Goal: Information Seeking & Learning: Learn about a topic

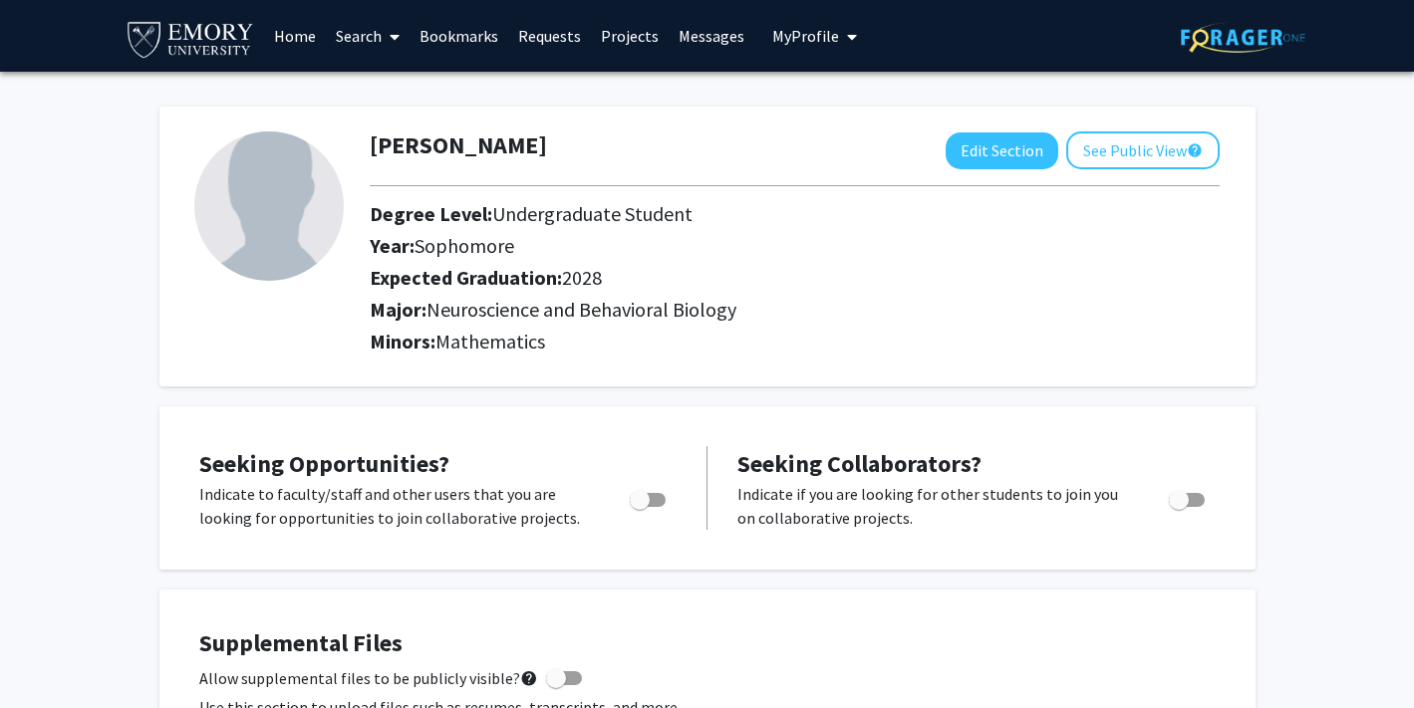
click at [364, 38] on link "Search" at bounding box center [368, 36] width 84 height 70
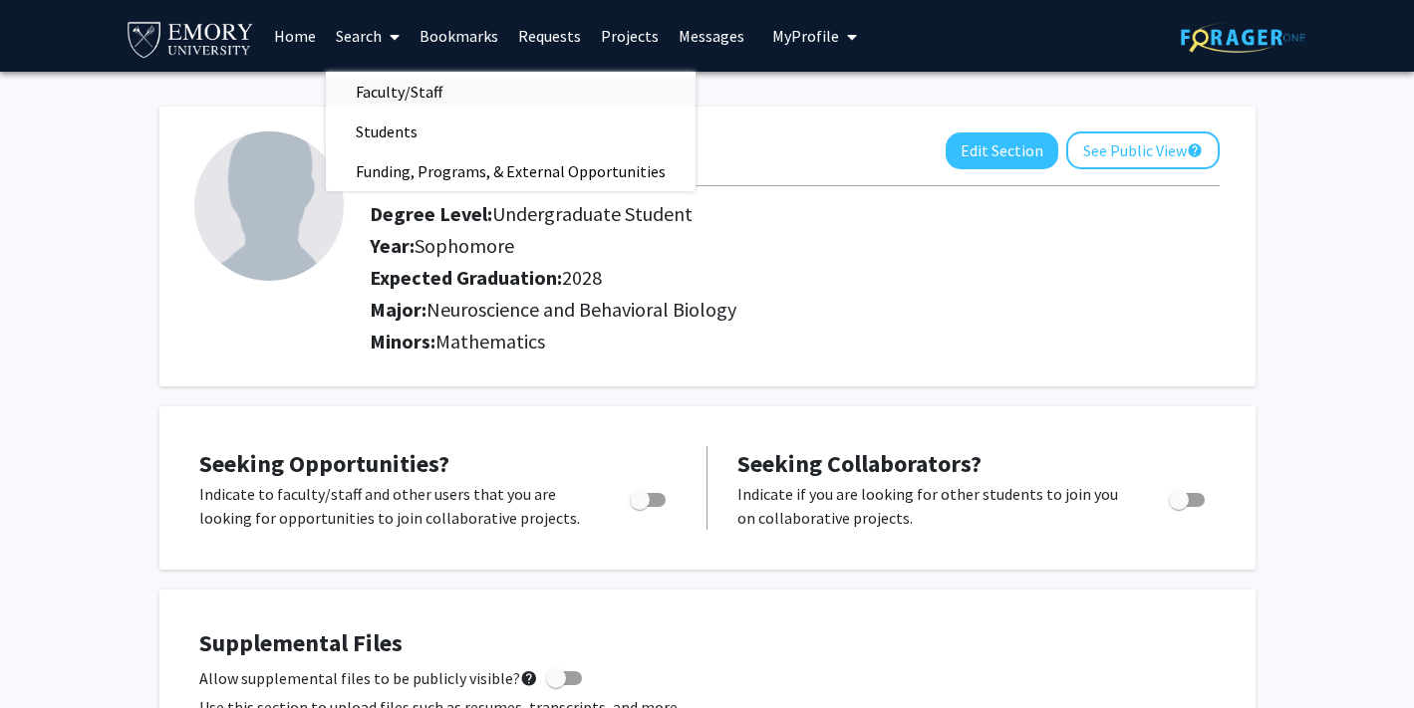
click at [366, 95] on span "Faculty/Staff" at bounding box center [399, 92] width 146 height 40
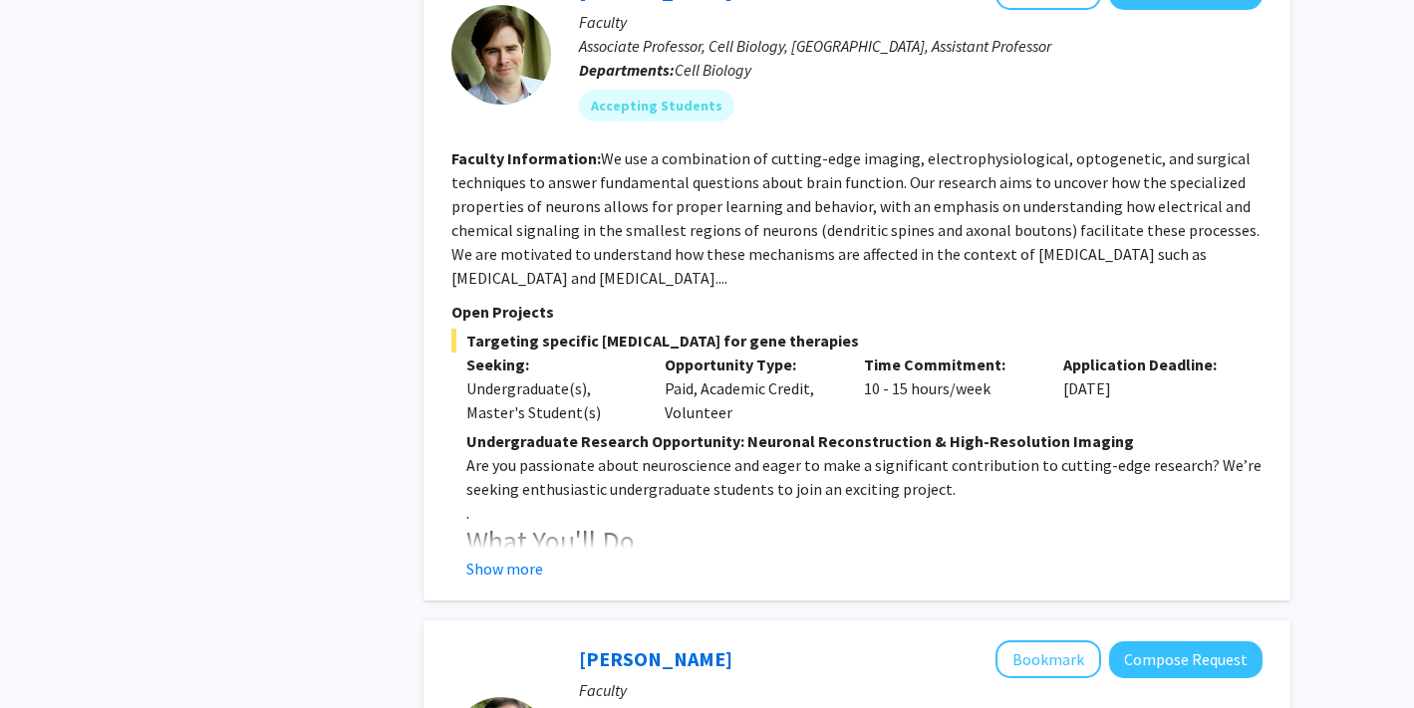
scroll to position [990, 0]
click at [516, 556] on button "Show more" at bounding box center [504, 568] width 77 height 24
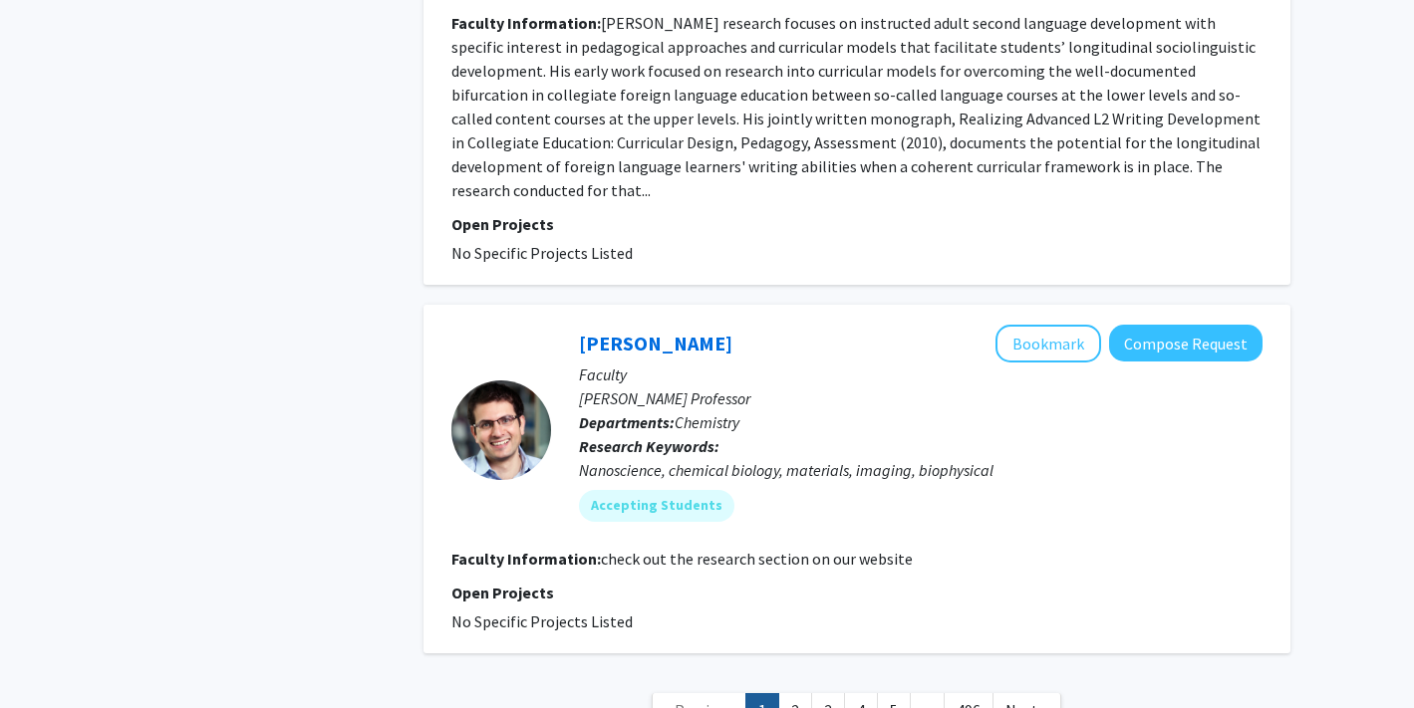
scroll to position [6405, 0]
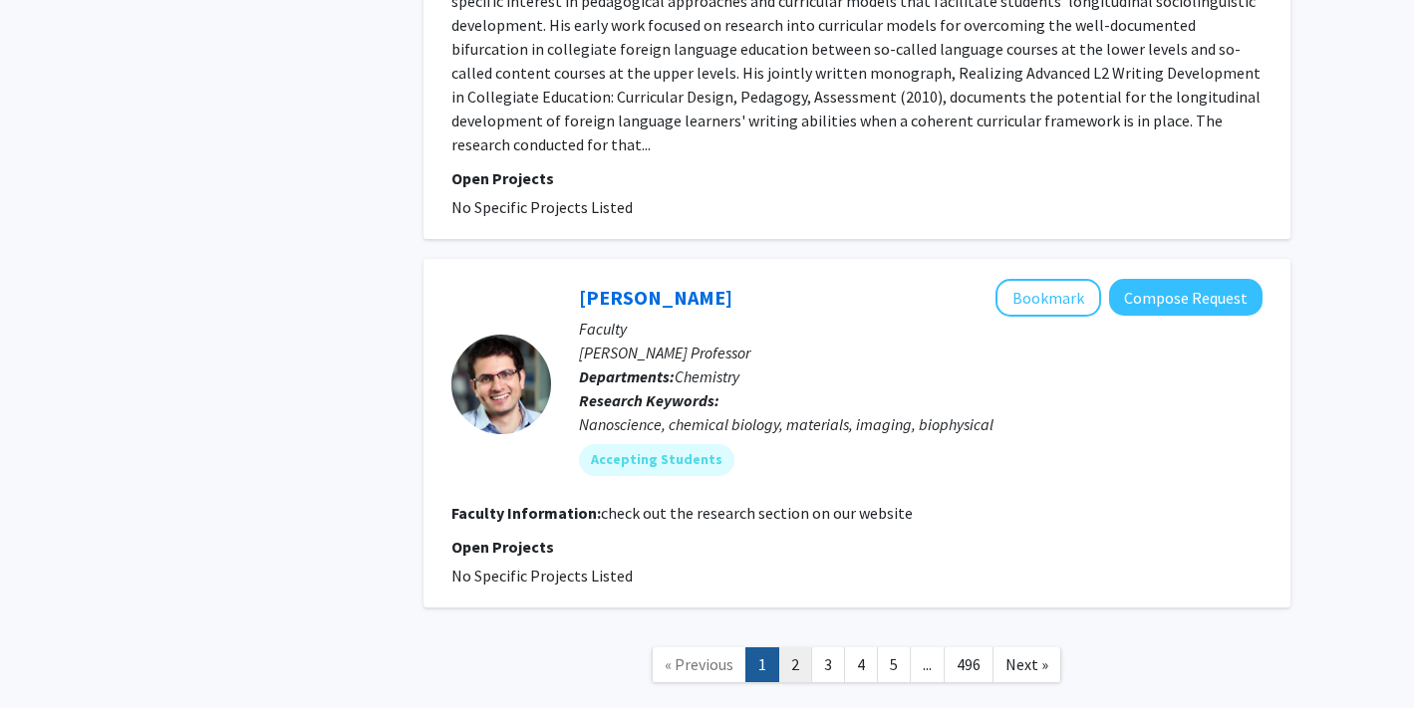
click at [793, 648] on link "2" at bounding box center [795, 665] width 34 height 35
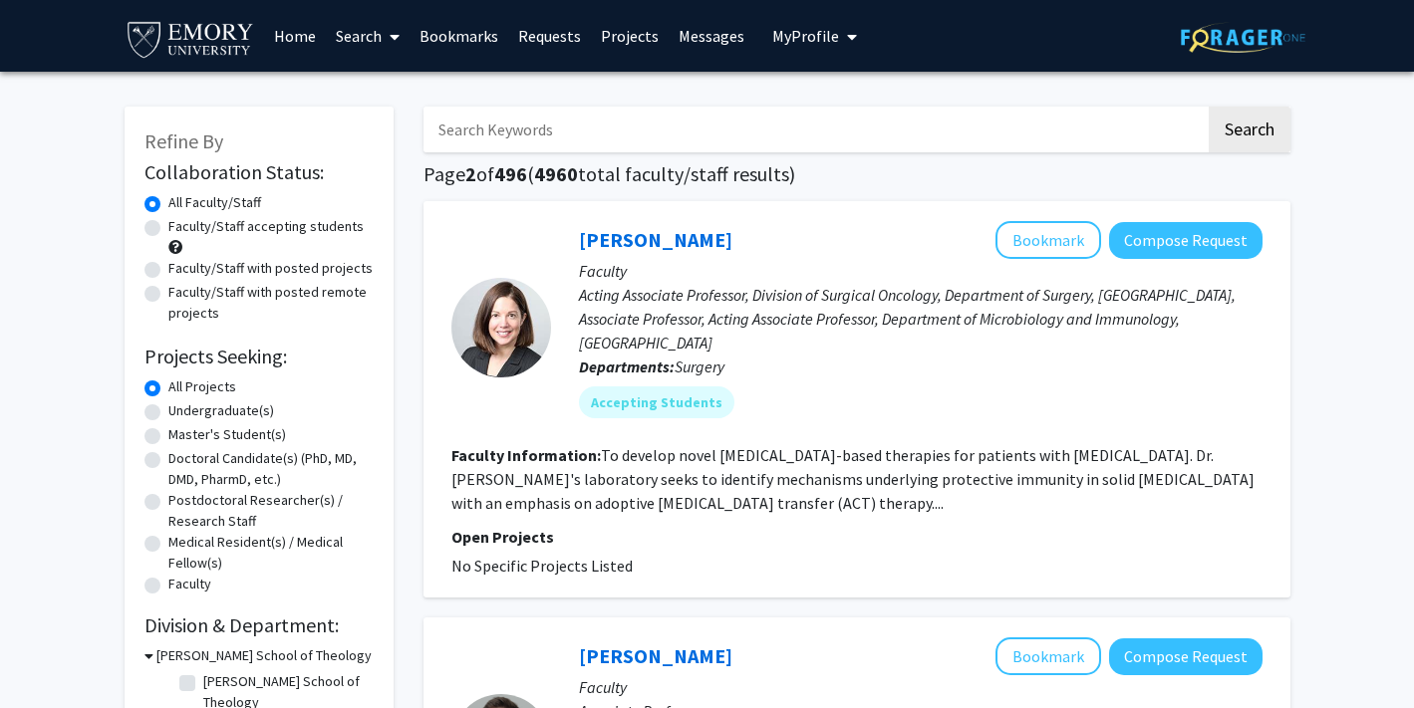
click at [235, 413] on label "Undergraduate(s)" at bounding box center [221, 411] width 106 height 21
click at [181, 413] on input "Undergraduate(s)" at bounding box center [174, 407] width 13 height 13
radio input "true"
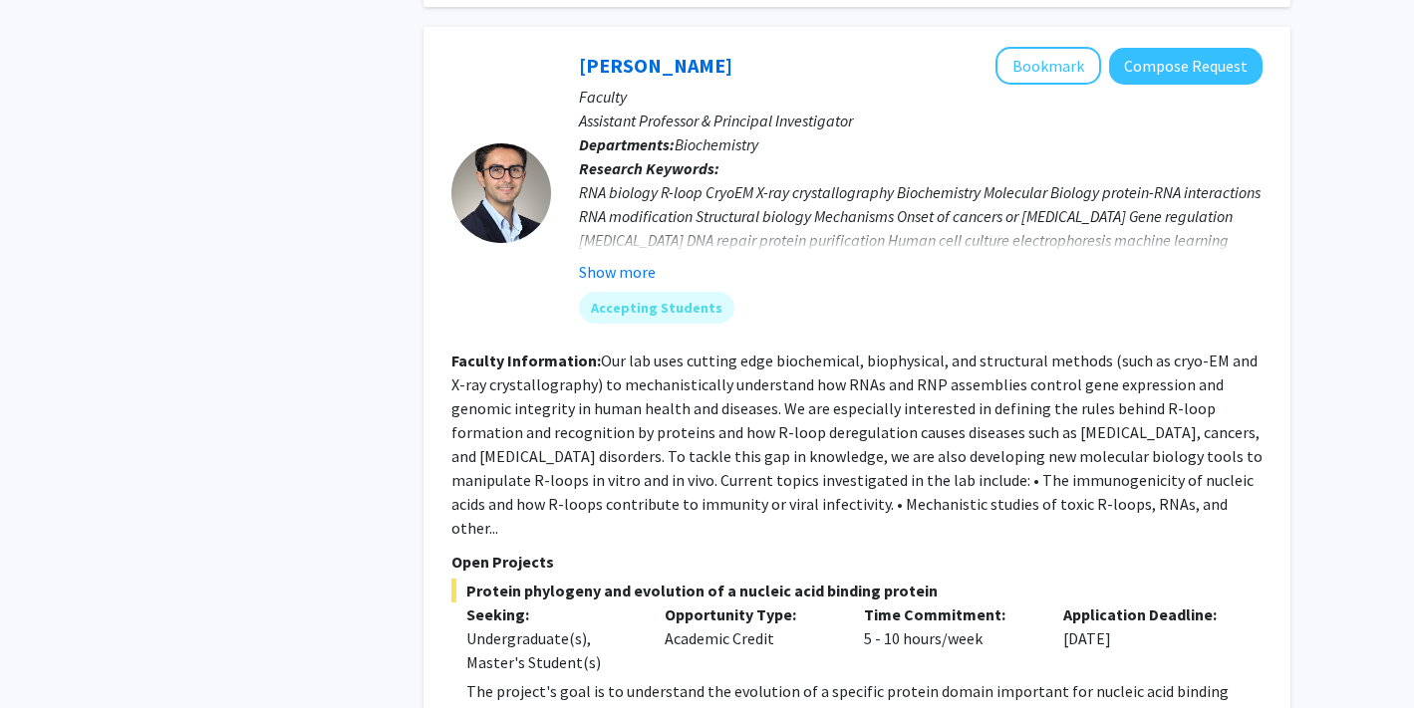
scroll to position [2301, 0]
click at [1238, 459] on fg-read-more "Our lab uses cutting edge biochemical, biophysical, and structural methods (suc…" at bounding box center [856, 443] width 811 height 187
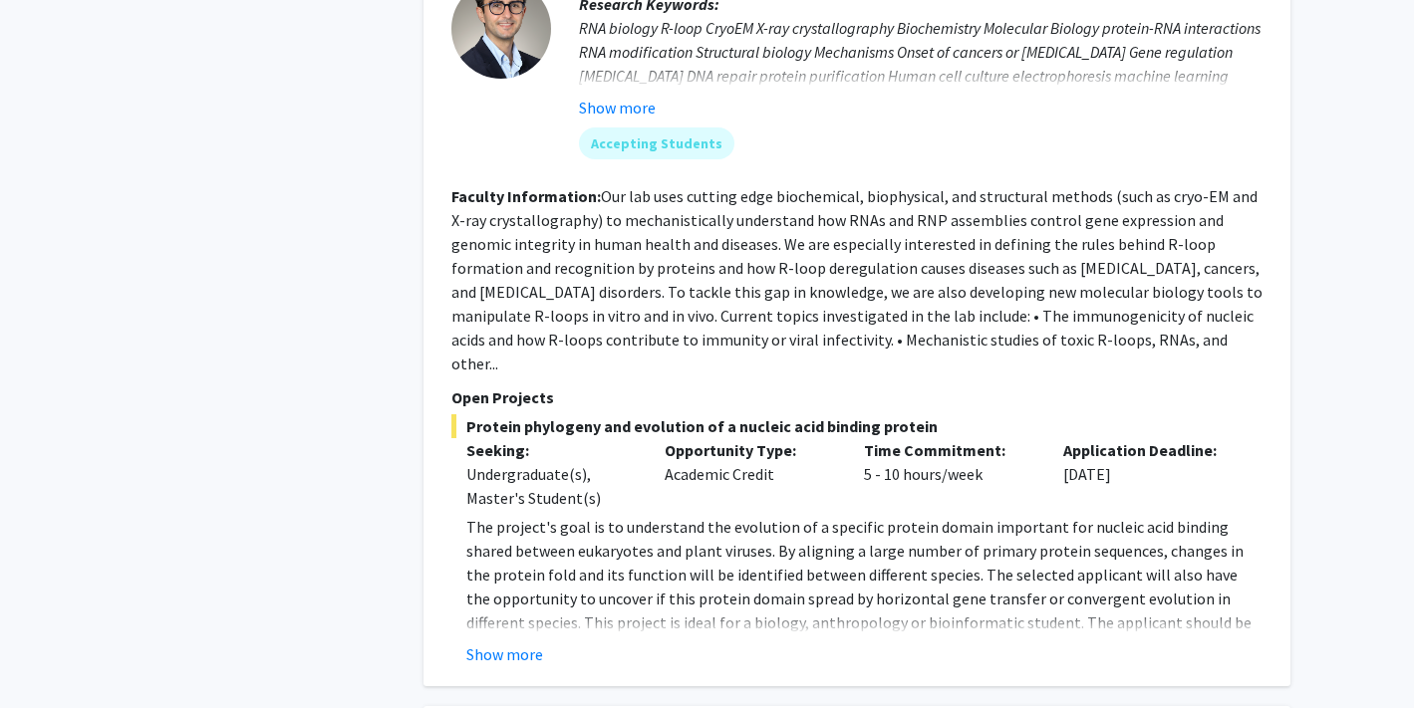
scroll to position [2467, 0]
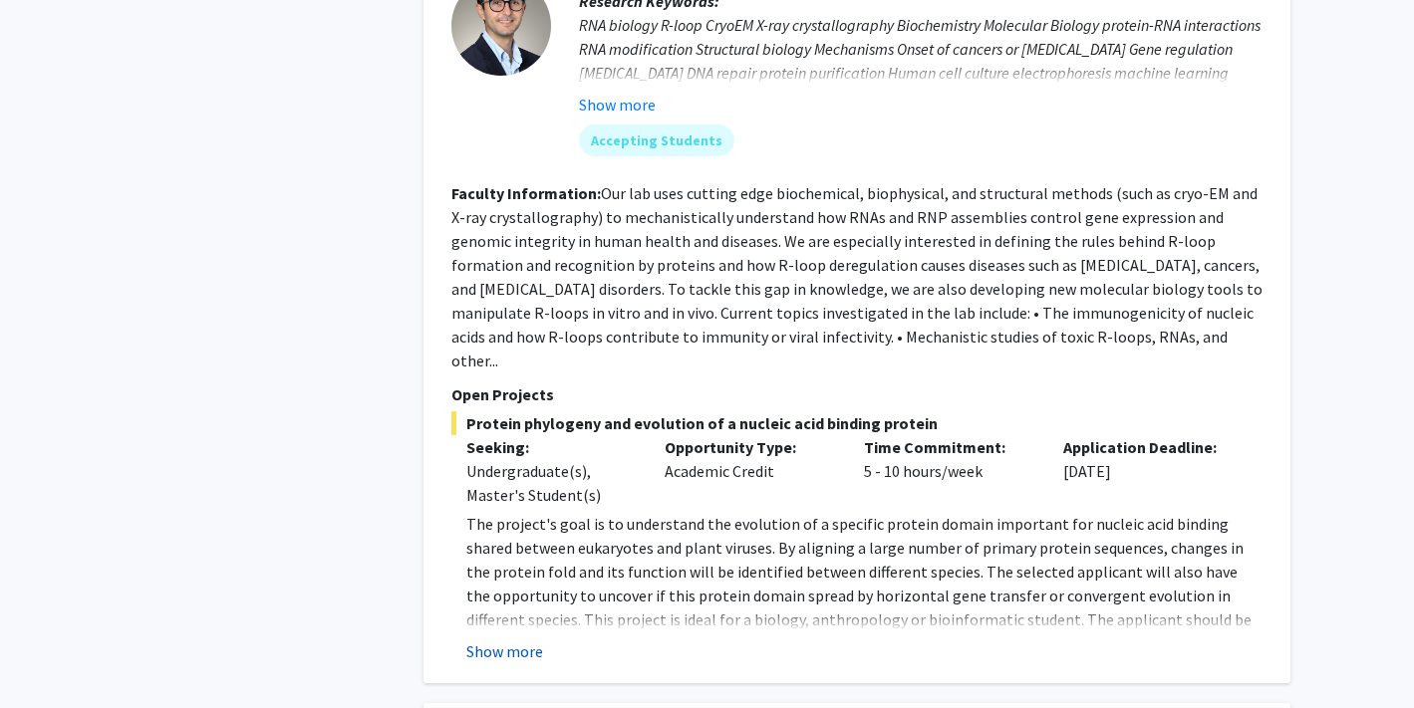
click at [493, 640] on button "Show more" at bounding box center [504, 652] width 77 height 24
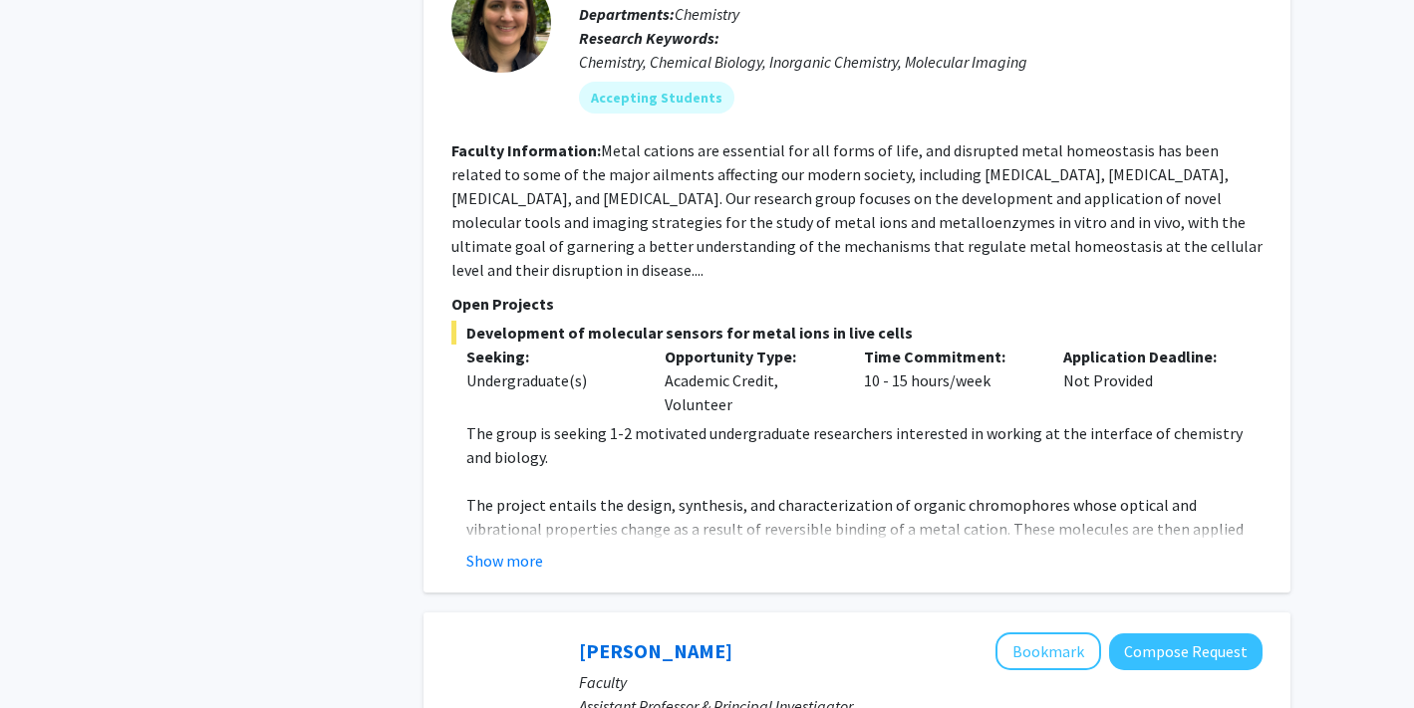
scroll to position [1642, 0]
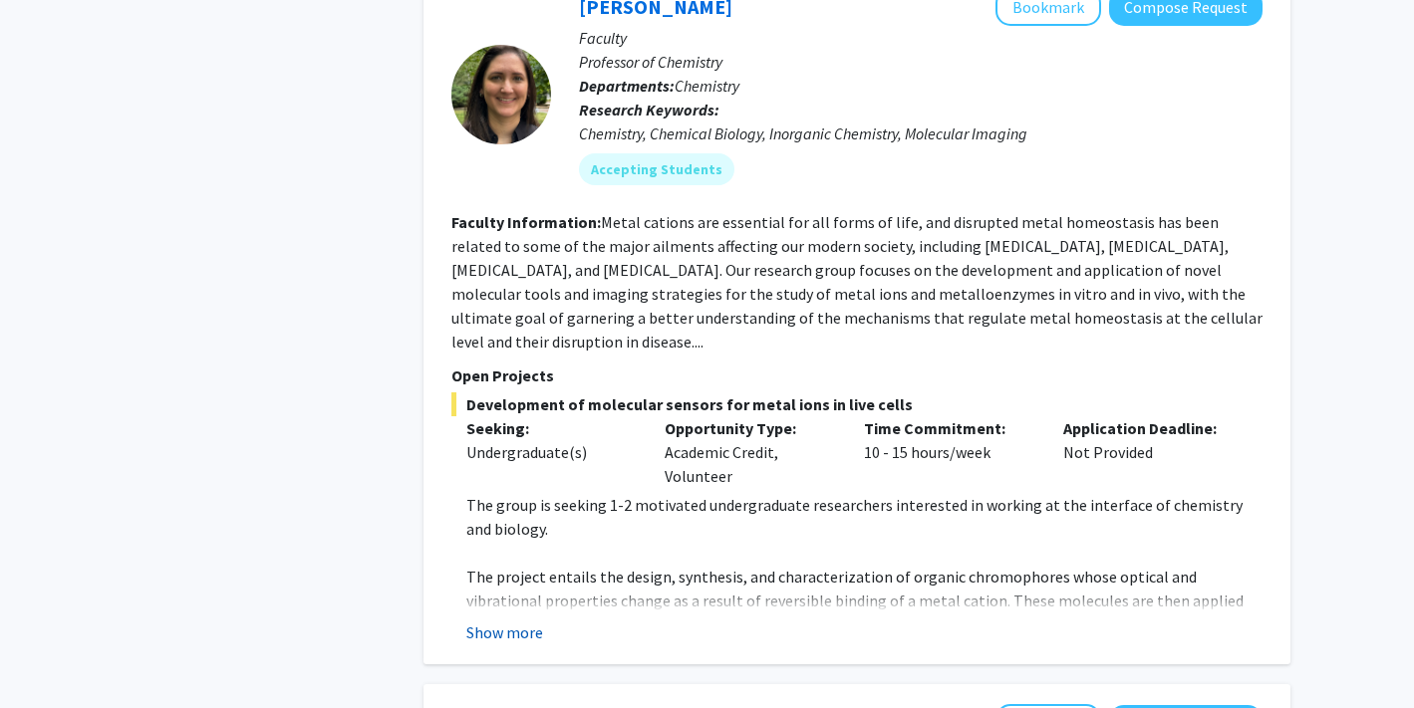
click at [485, 621] on button "Show more" at bounding box center [504, 633] width 77 height 24
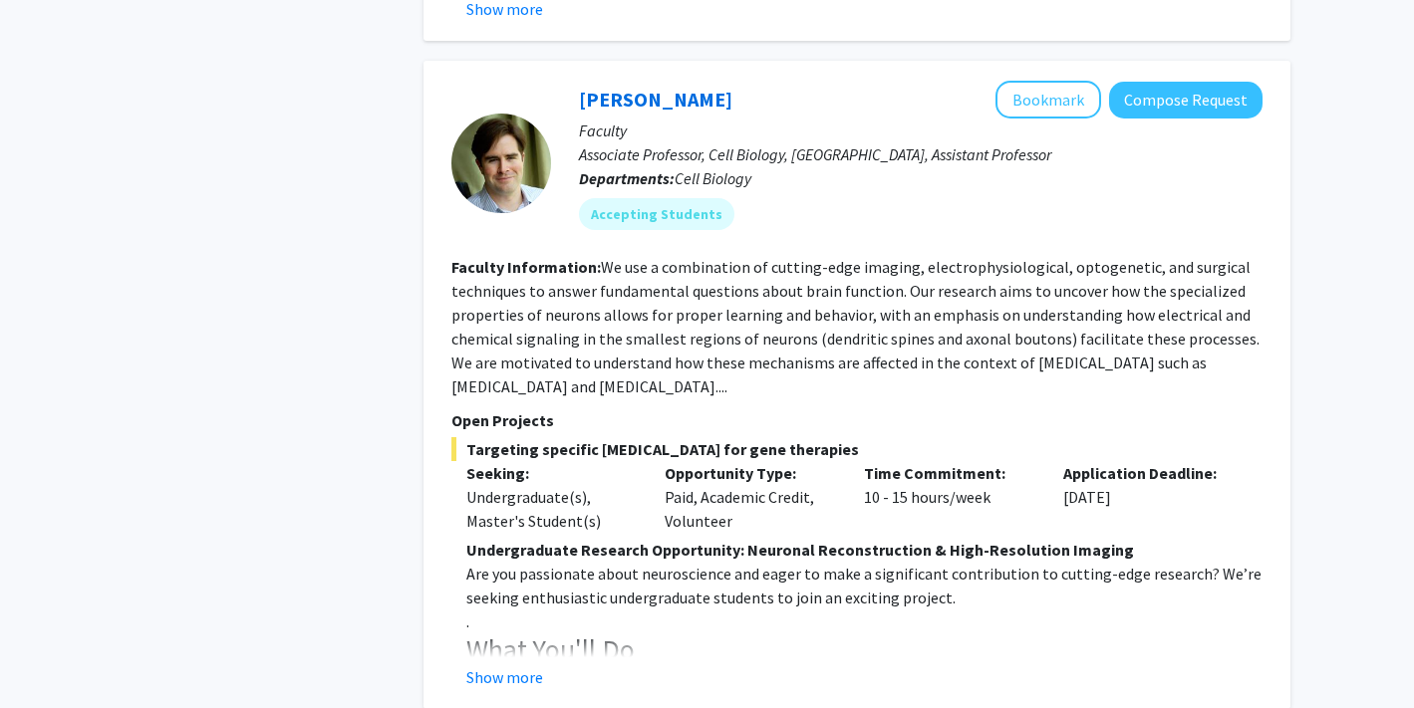
scroll to position [894, 0]
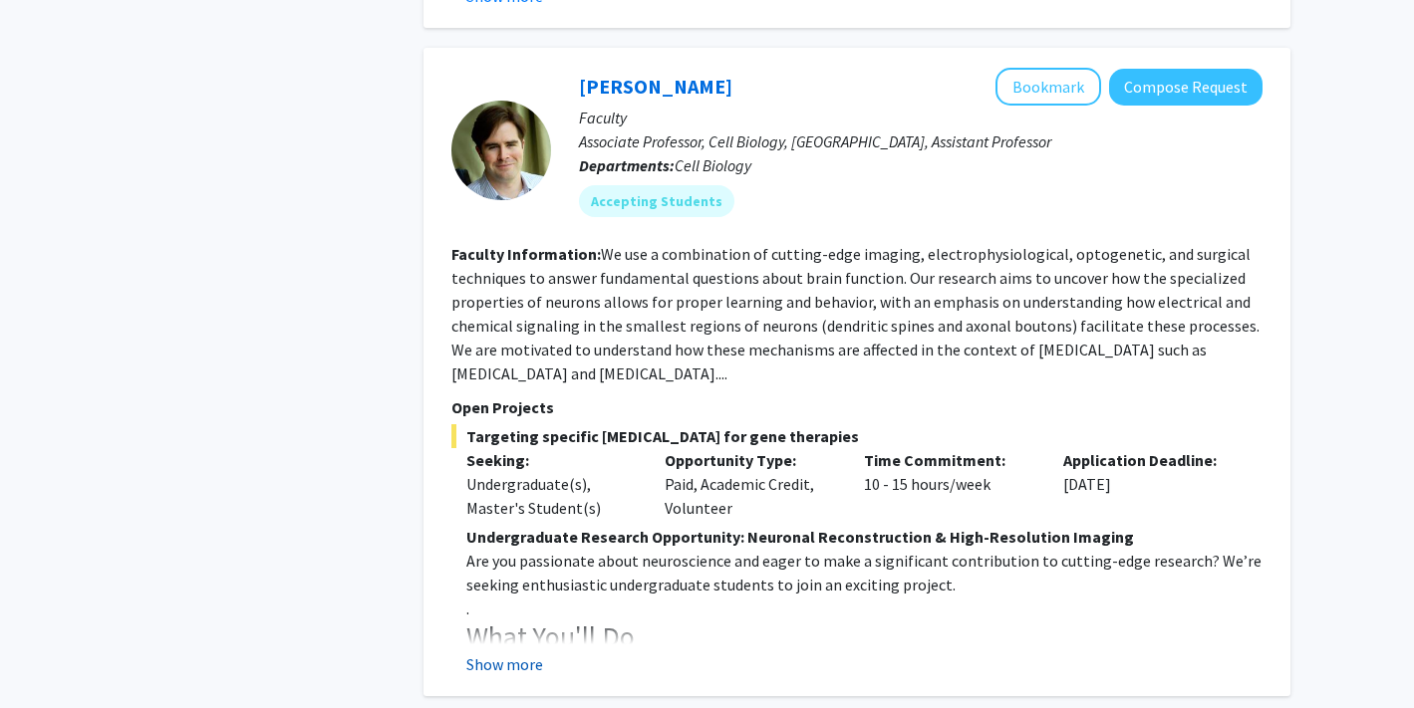
click at [515, 653] on button "Show more" at bounding box center [504, 665] width 77 height 24
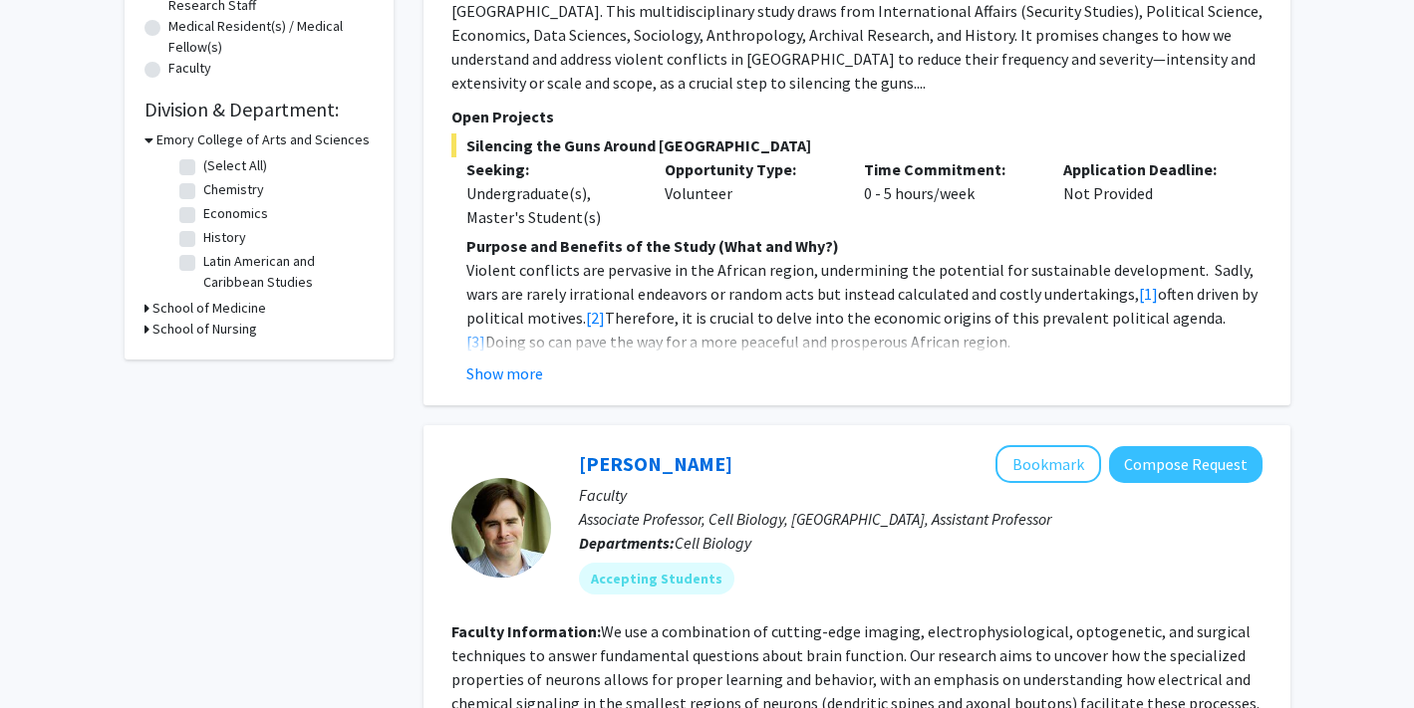
scroll to position [515, 0]
click at [494, 363] on button "Show more" at bounding box center [504, 375] width 77 height 24
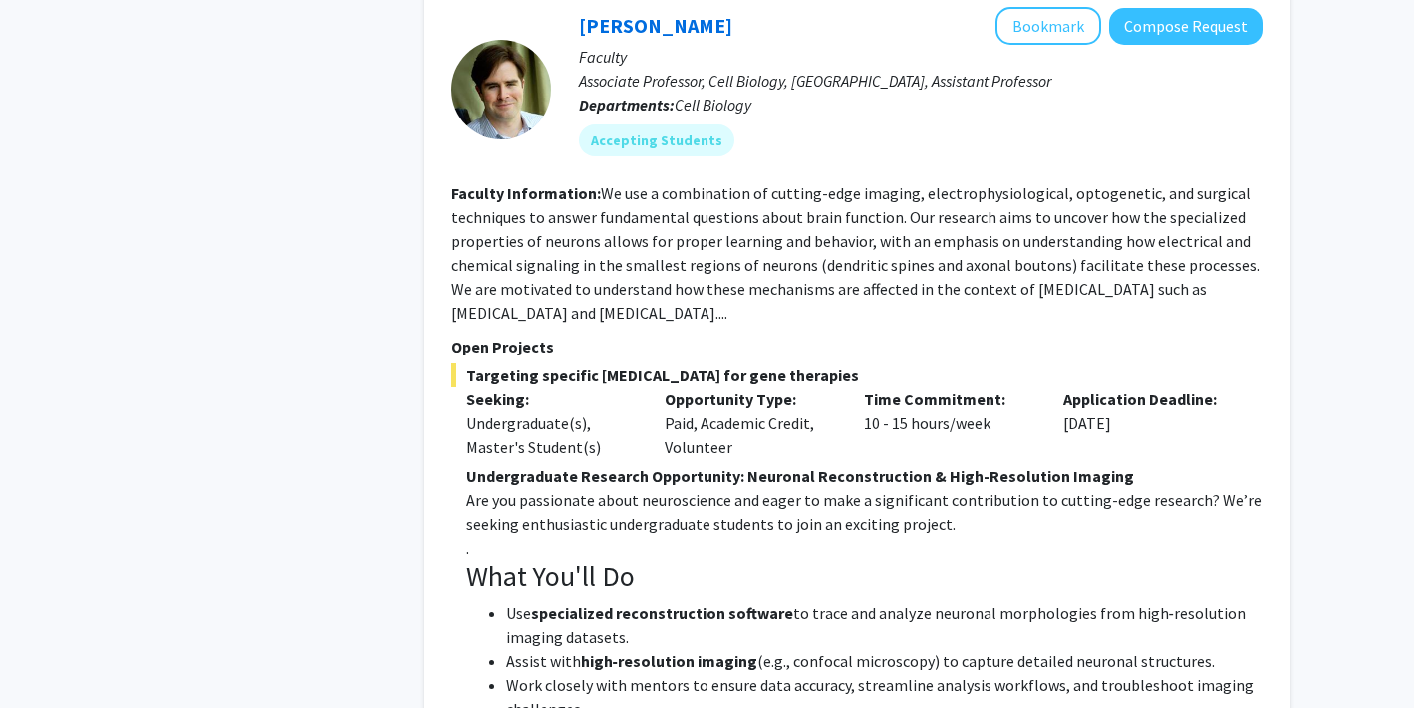
scroll to position [1734, 0]
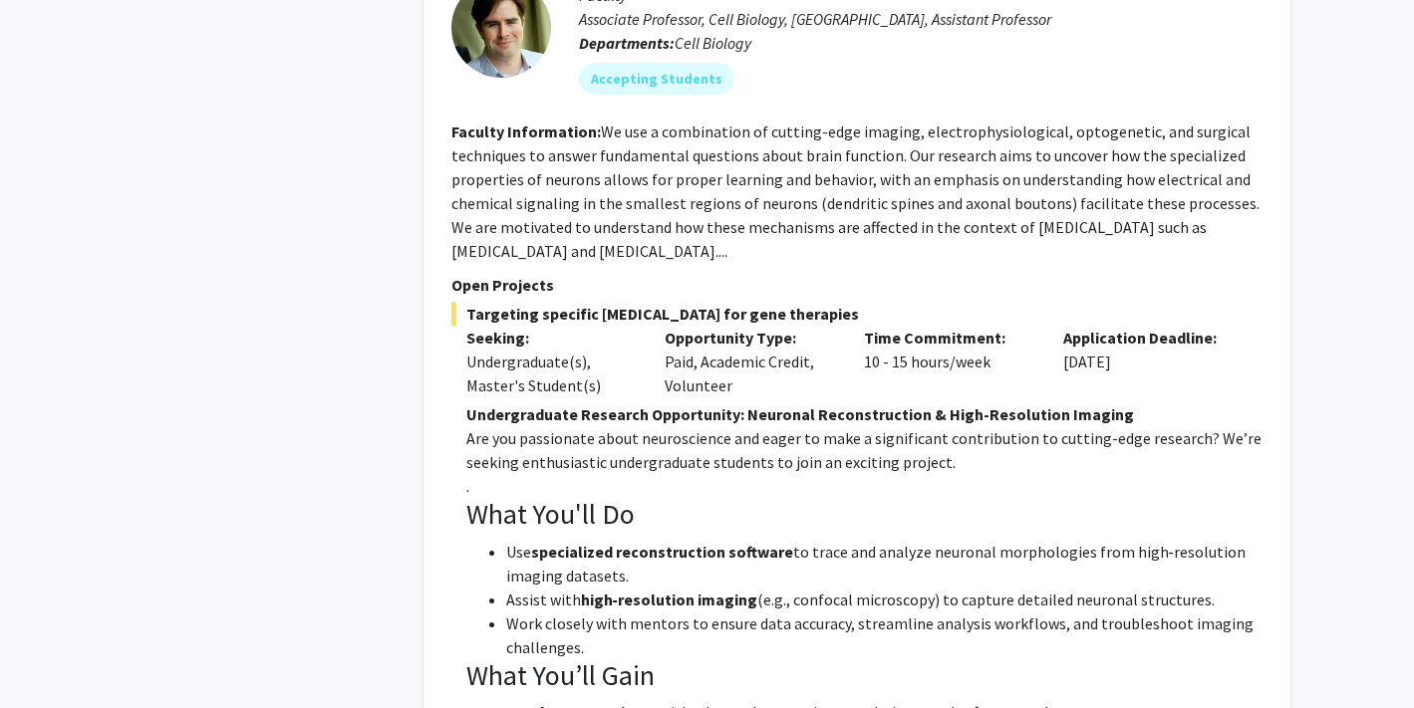
click at [594, 211] on fg-read-more "We use a combination of cutting-edge imaging, electrophysiological, optogenetic…" at bounding box center [855, 192] width 808 height 140
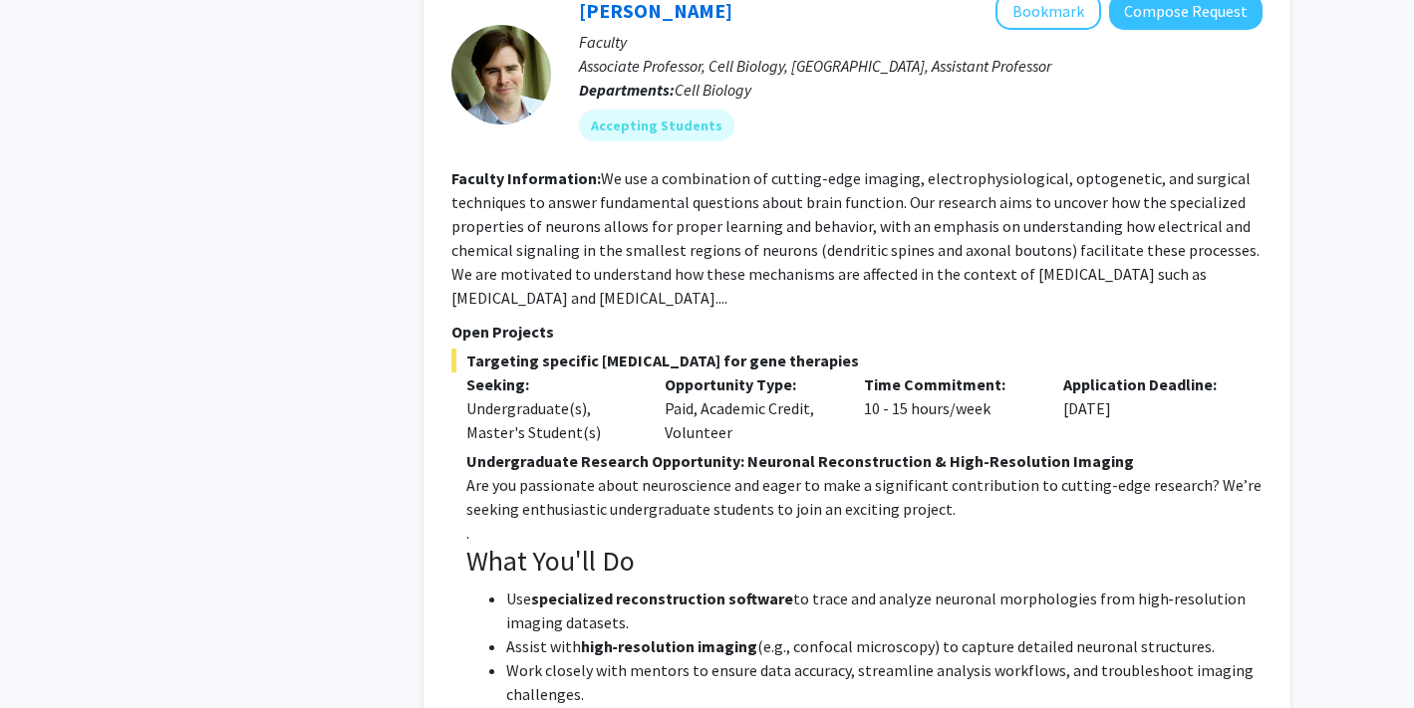
scroll to position [1713, 0]
